Goal: Task Accomplishment & Management: Manage account settings

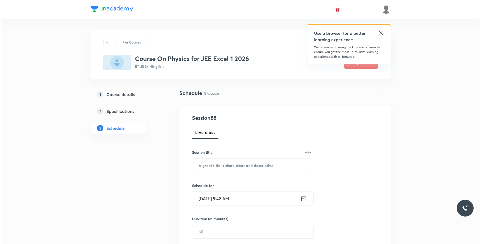
scroll to position [3757, 0]
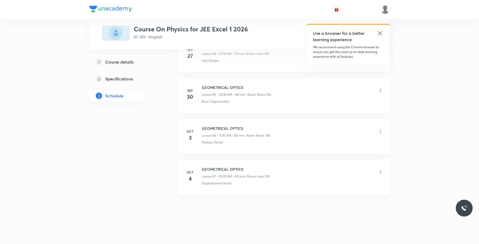
click at [380, 173] on icon at bounding box center [379, 172] width 5 height 5
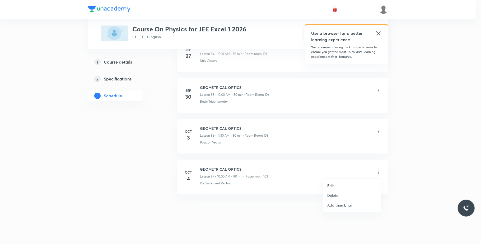
click at [345, 185] on li "Edit" at bounding box center [352, 186] width 58 height 10
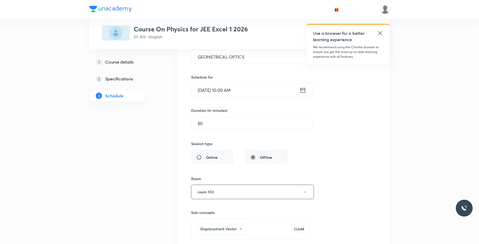
scroll to position [3628, 0]
drag, startPoint x: 230, startPoint y: 72, endPoint x: 176, endPoint y: 74, distance: 53.9
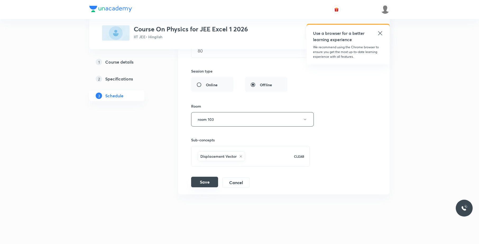
type input "WAVE OPTICS 01"
click at [210, 180] on button "Save" at bounding box center [204, 182] width 27 height 11
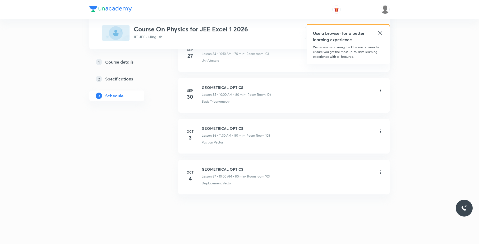
scroll to position [3513, 0]
